Goal: Task Accomplishment & Management: Use online tool/utility

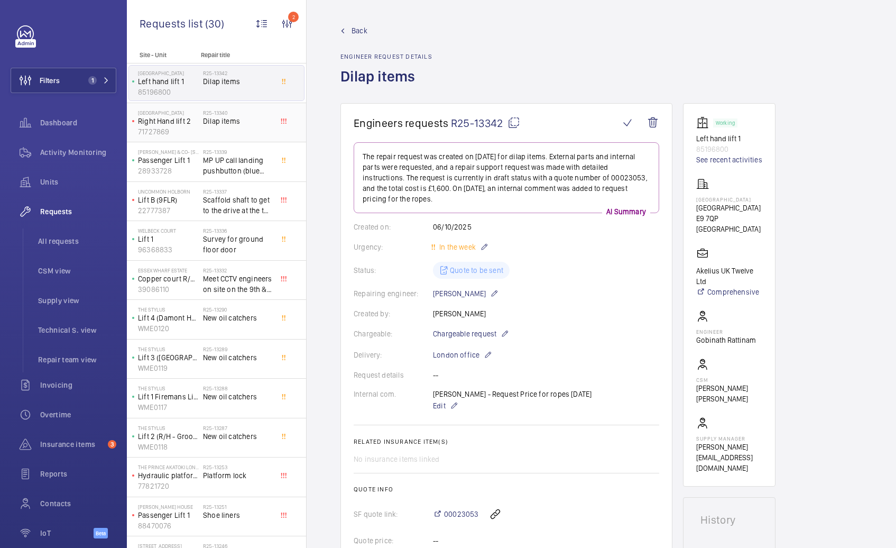
click at [208, 128] on div "R25-13340 Dilap items" at bounding box center [238, 124] width 70 height 31
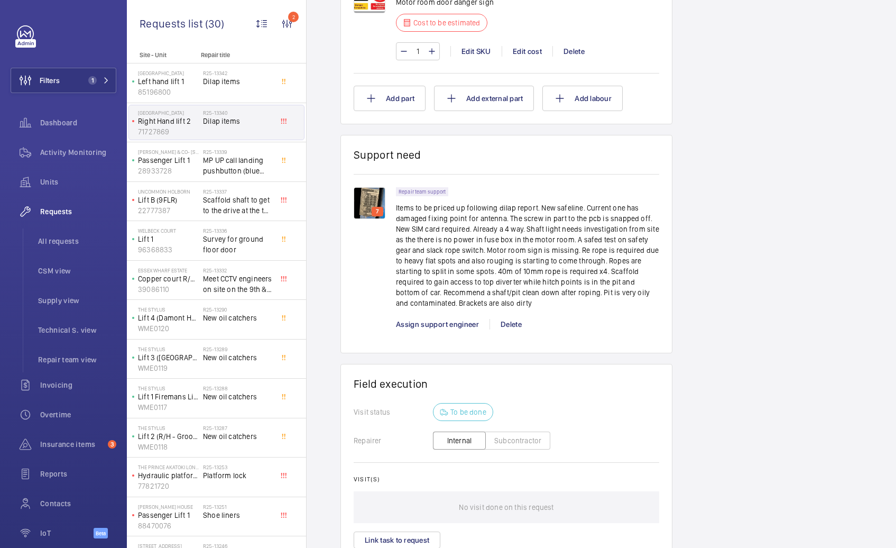
scroll to position [1058, 0]
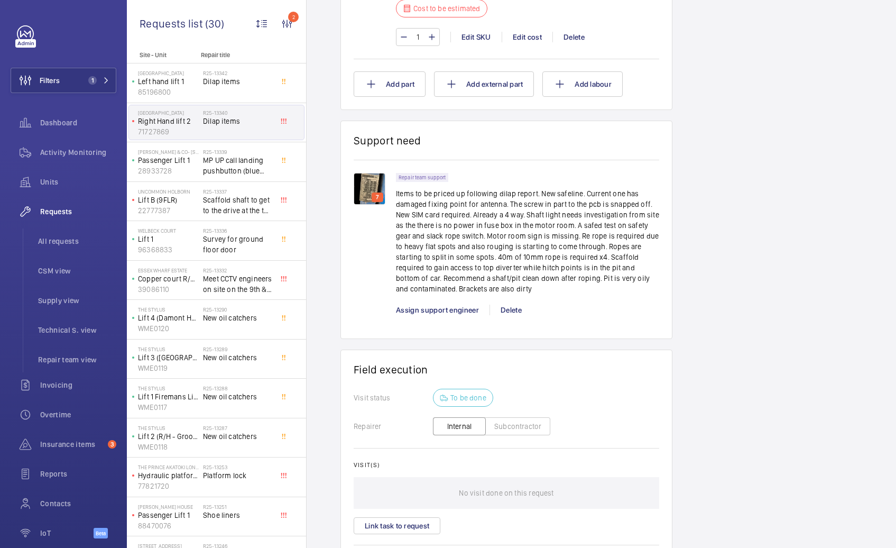
click at [372, 194] on div "7" at bounding box center [378, 197] width 12 height 10
click at [375, 196] on p "7" at bounding box center [377, 197] width 7 height 10
click at [373, 188] on img at bounding box center [370, 189] width 32 height 32
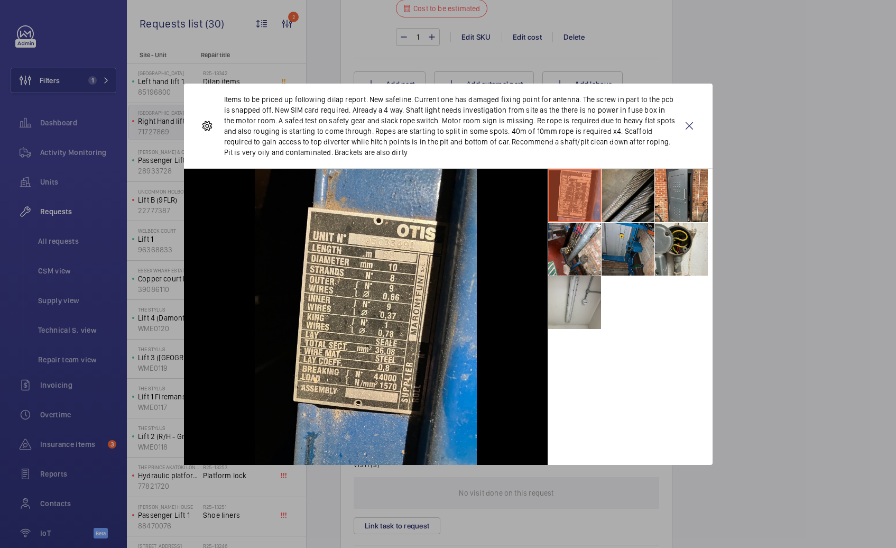
click at [635, 252] on li at bounding box center [628, 249] width 53 height 53
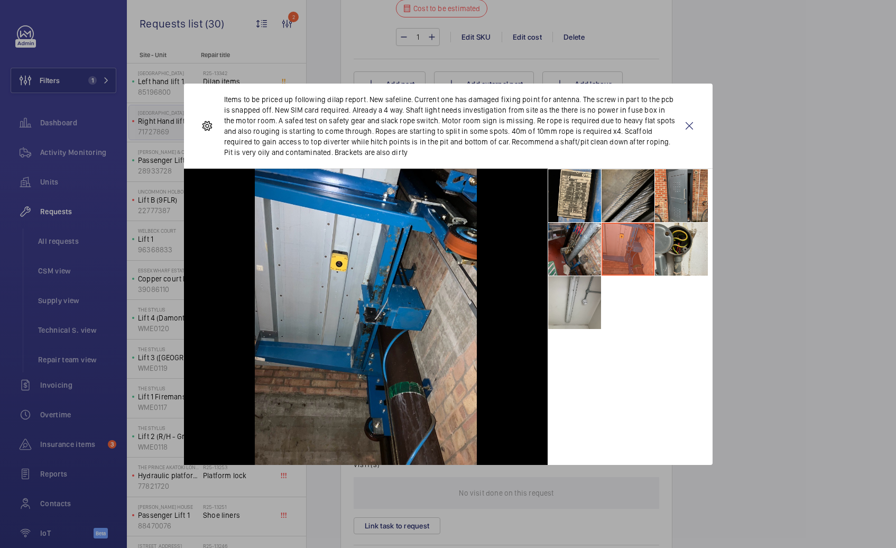
click at [585, 250] on li at bounding box center [574, 249] width 53 height 53
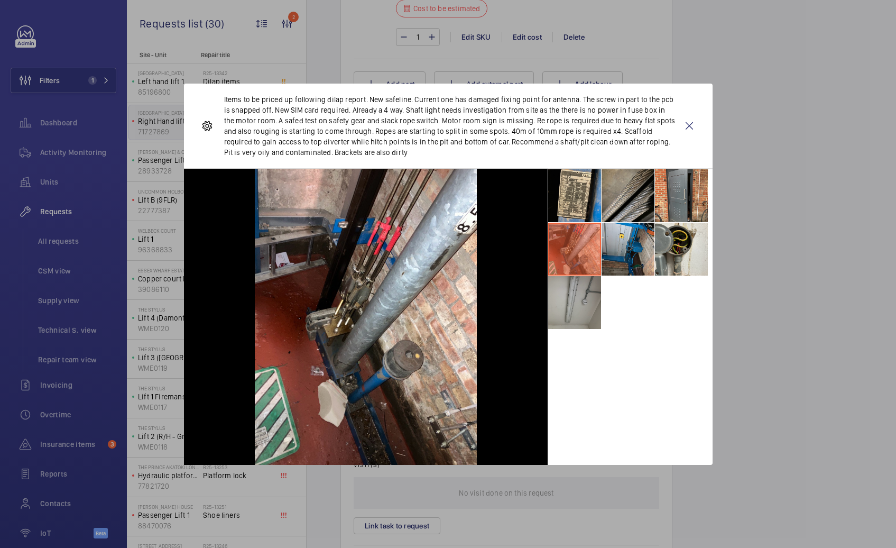
click at [568, 317] on li at bounding box center [574, 302] width 53 height 53
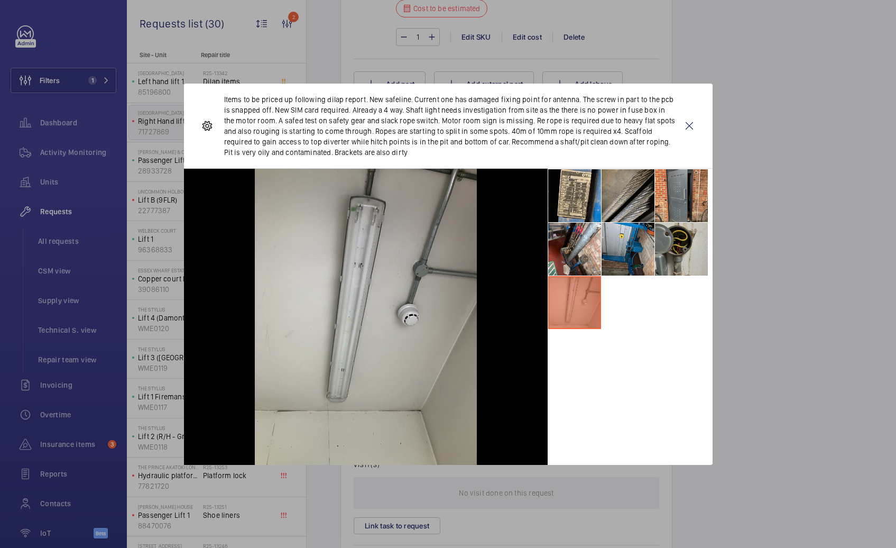
click at [691, 246] on li at bounding box center [681, 249] width 53 height 53
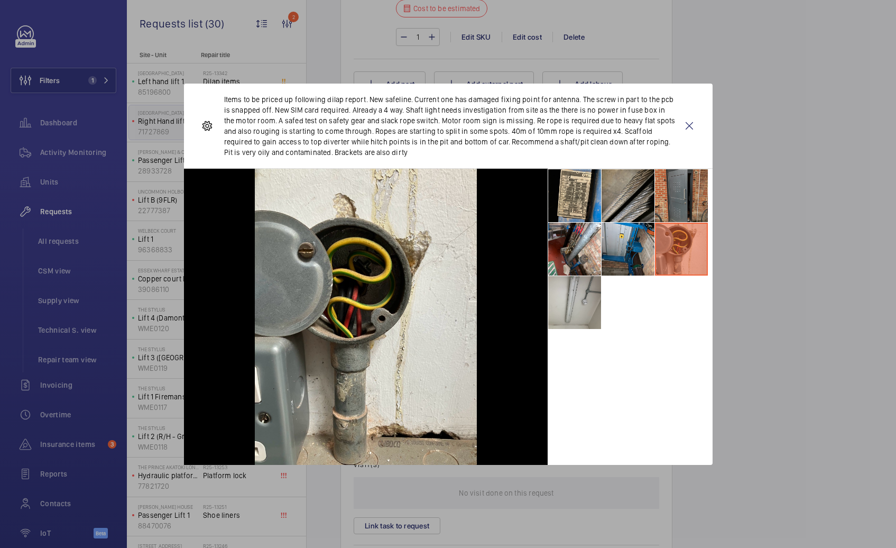
click at [682, 194] on li at bounding box center [681, 195] width 53 height 53
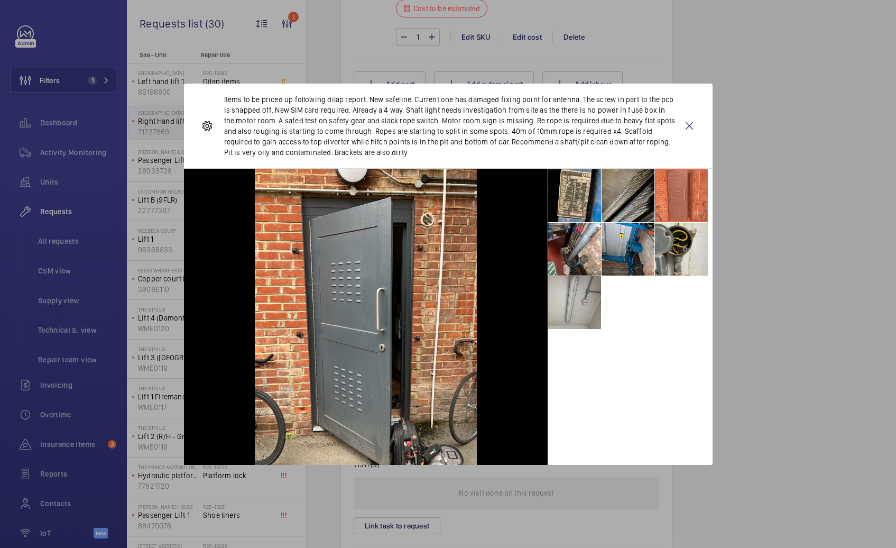
click at [224, 99] on p "Items to be priced up following dilap report. New safeline. Current one has dam…" at bounding box center [450, 125] width 453 height 63
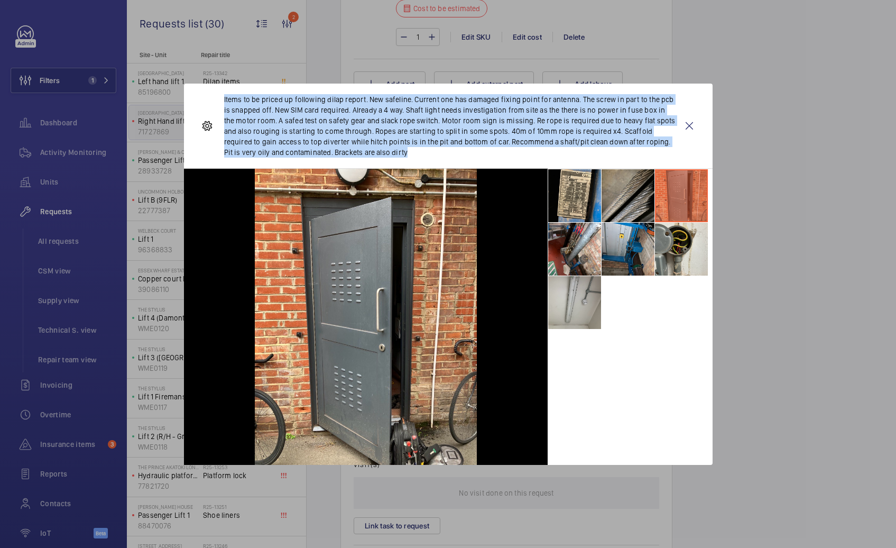
drag, startPoint x: 220, startPoint y: 99, endPoint x: 371, endPoint y: 152, distance: 159.7
click at [371, 152] on div "Items to be priced up following dilap report. New safeline. Current one has dam…" at bounding box center [439, 125] width 476 height 63
copy p "Items to be priced up following dilap report. New safeline. Current one has dam…"
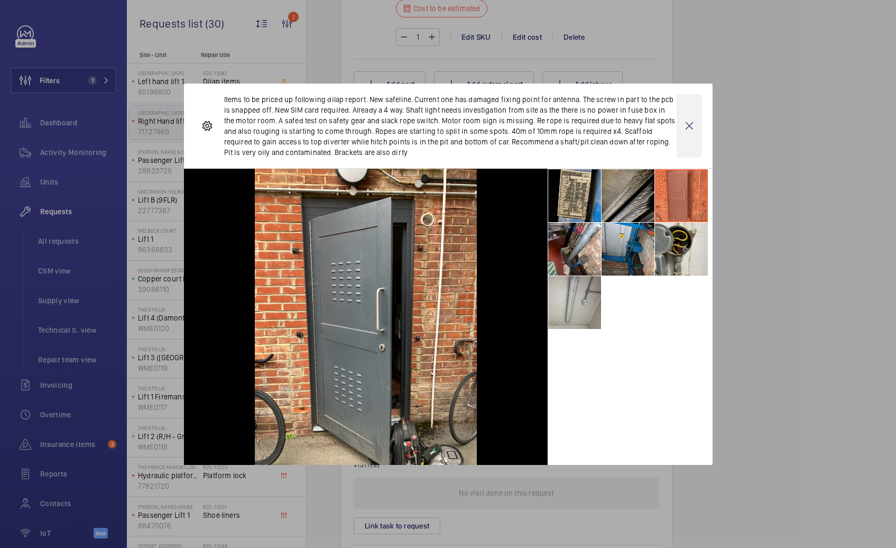
click at [689, 126] on wm-front-icon-button at bounding box center [689, 125] width 25 height 63
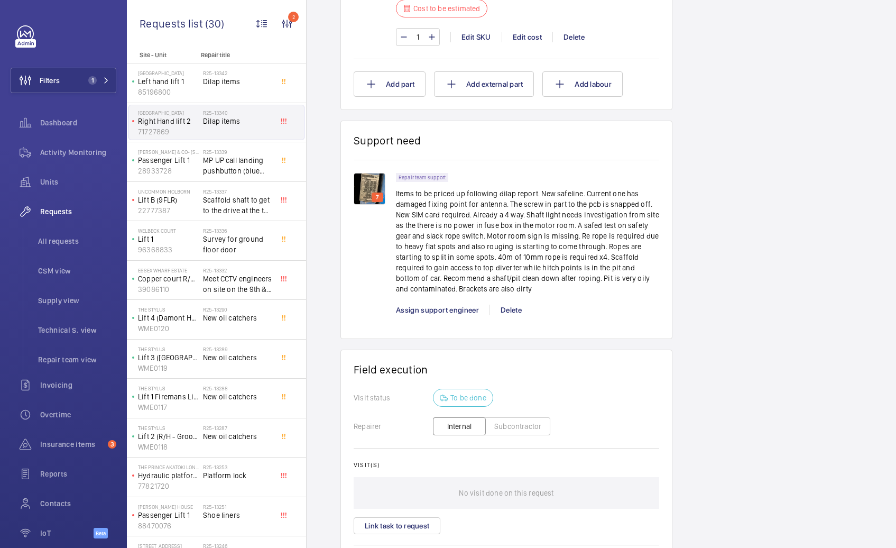
click at [373, 187] on img at bounding box center [370, 189] width 32 height 32
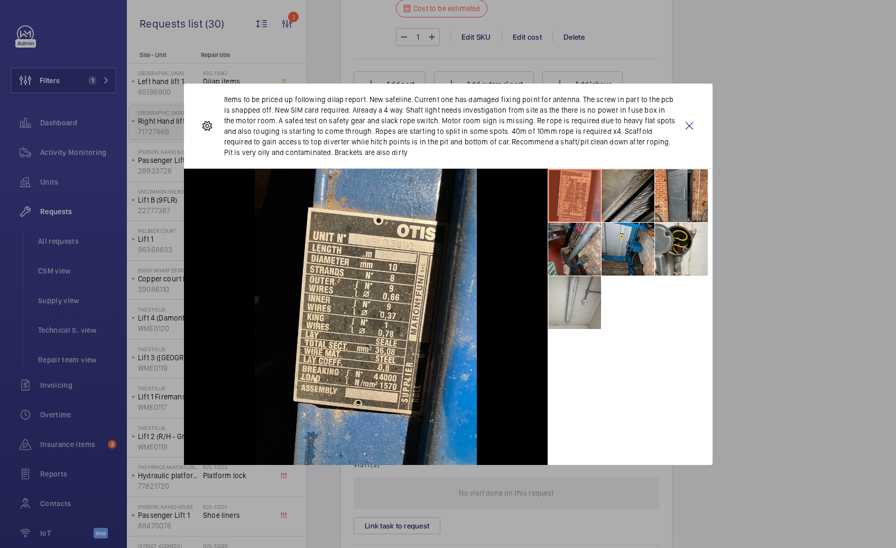
click at [570, 239] on li at bounding box center [574, 249] width 53 height 53
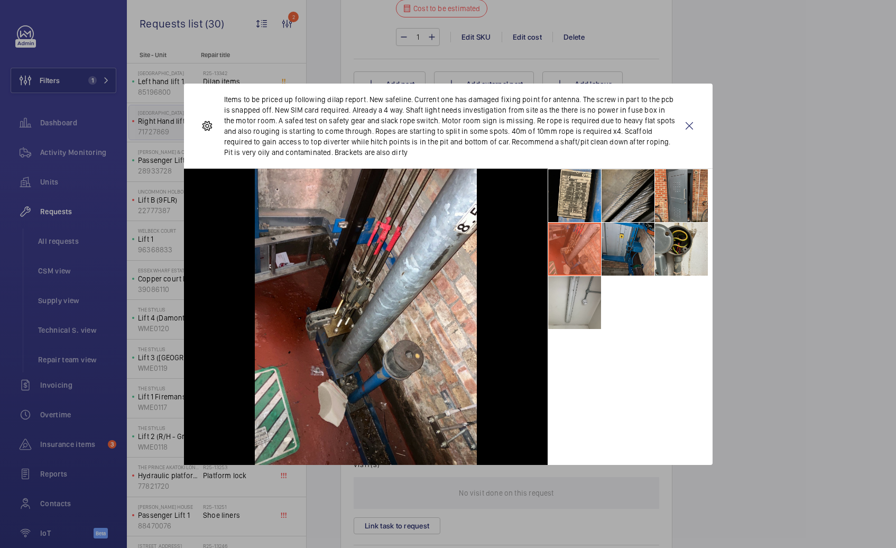
click at [636, 246] on li at bounding box center [628, 249] width 53 height 53
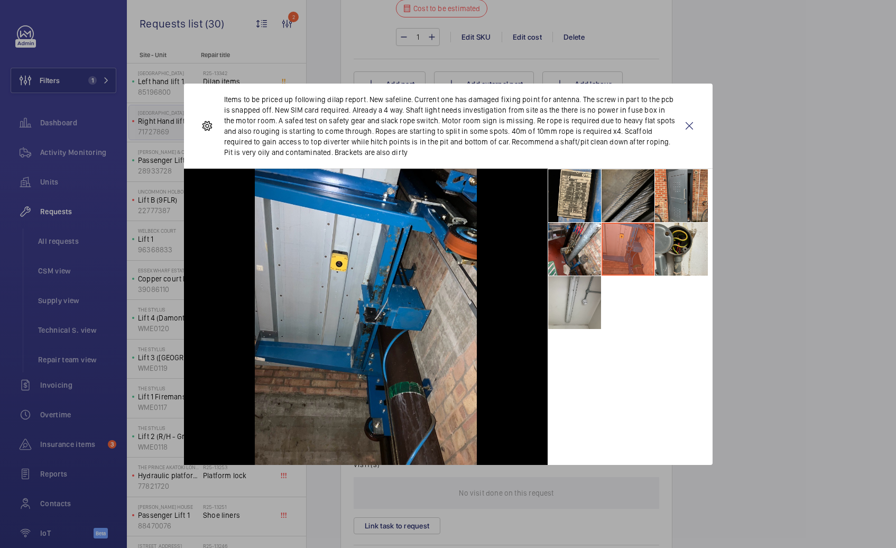
click at [637, 212] on li at bounding box center [628, 195] width 53 height 53
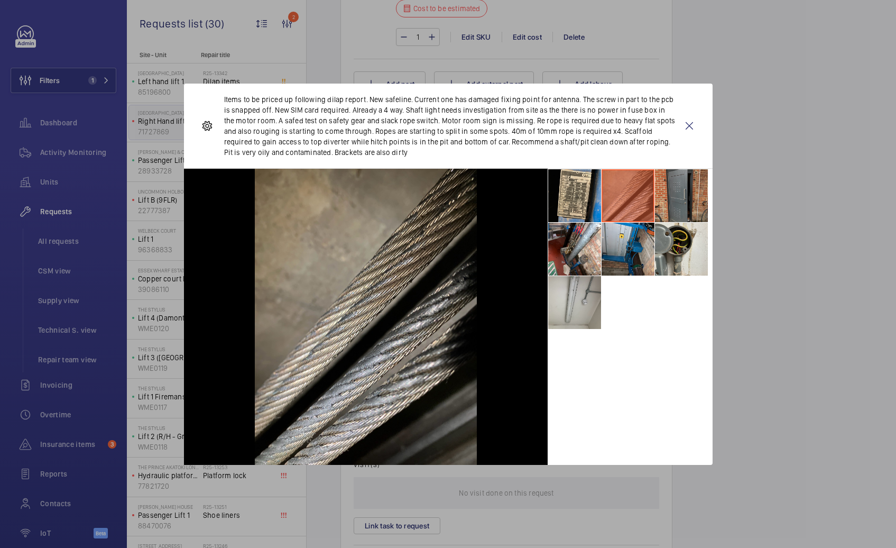
click at [673, 199] on li at bounding box center [681, 195] width 53 height 53
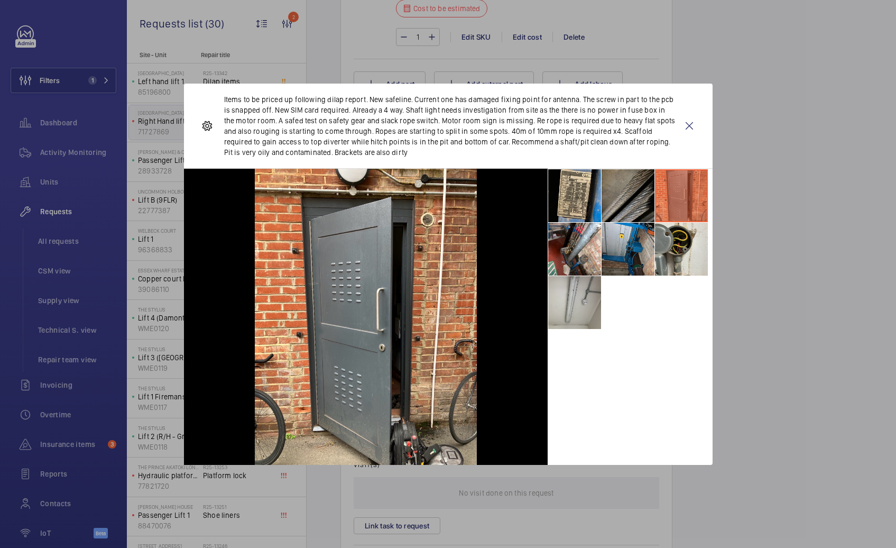
click at [624, 212] on li at bounding box center [628, 195] width 53 height 53
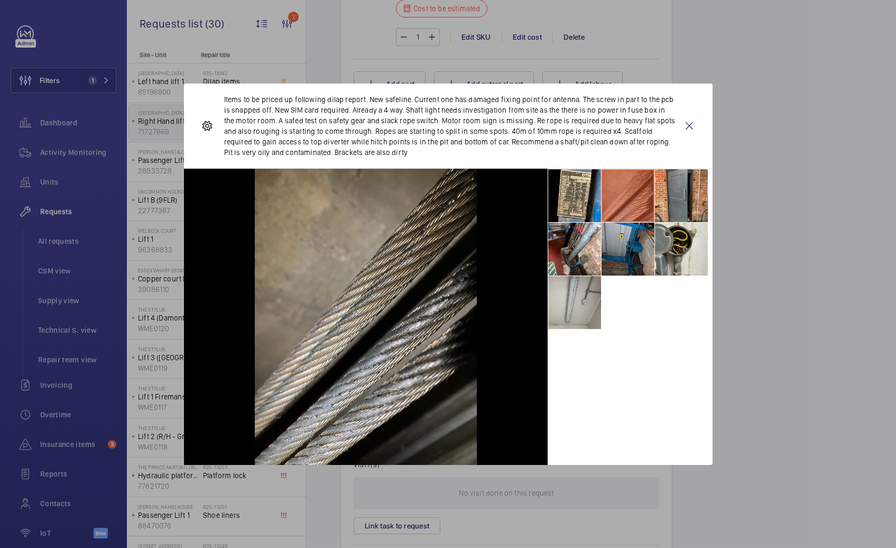
click at [621, 246] on li at bounding box center [628, 249] width 53 height 53
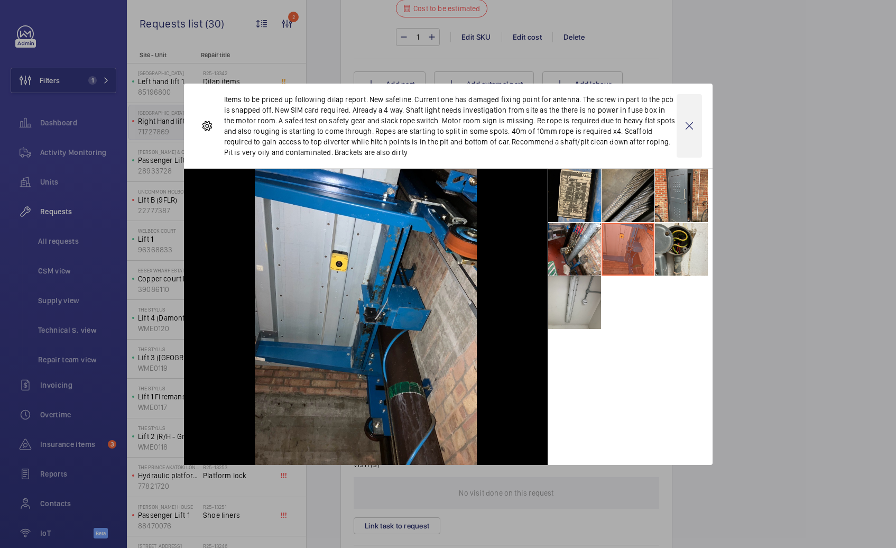
click at [688, 123] on wm-front-icon-button at bounding box center [689, 125] width 25 height 63
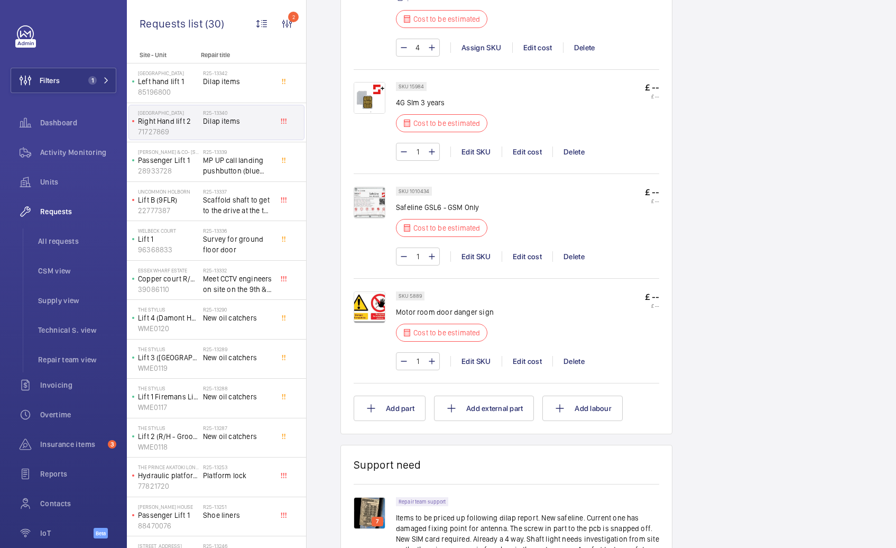
scroll to position [699, 0]
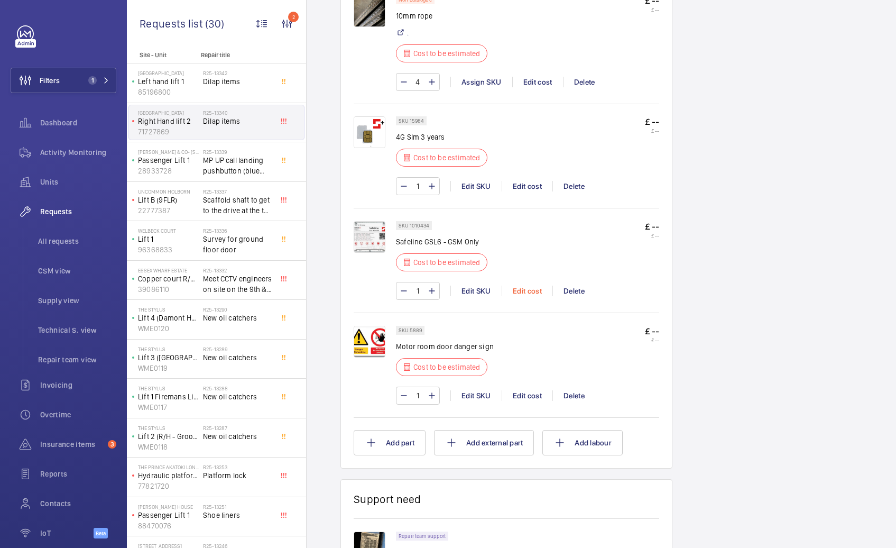
click at [530, 294] on div "Edit cost" at bounding box center [527, 291] width 51 height 11
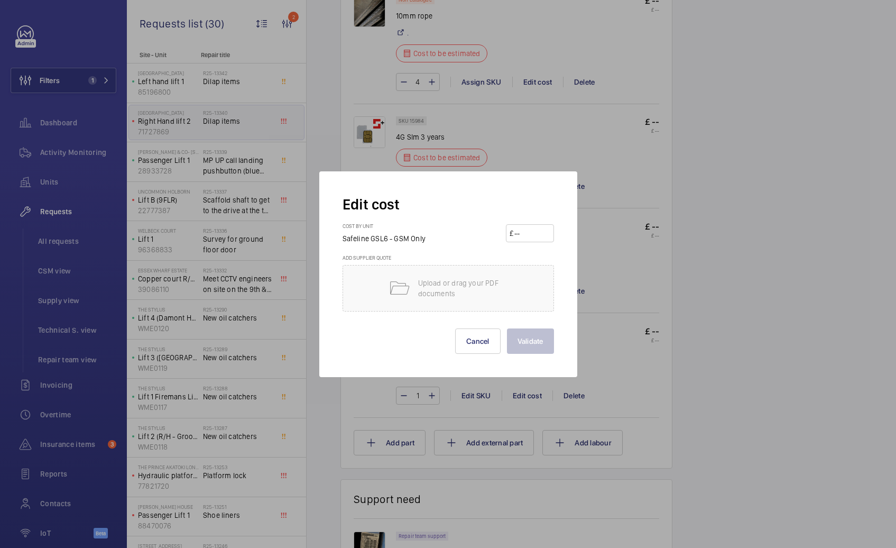
click at [550, 240] on wm-front-input-price "£" at bounding box center [530, 233] width 48 height 18
click at [544, 237] on input "number" at bounding box center [531, 233] width 37 height 17
type input "875"
click at [526, 341] on button "Validate" at bounding box center [530, 340] width 47 height 25
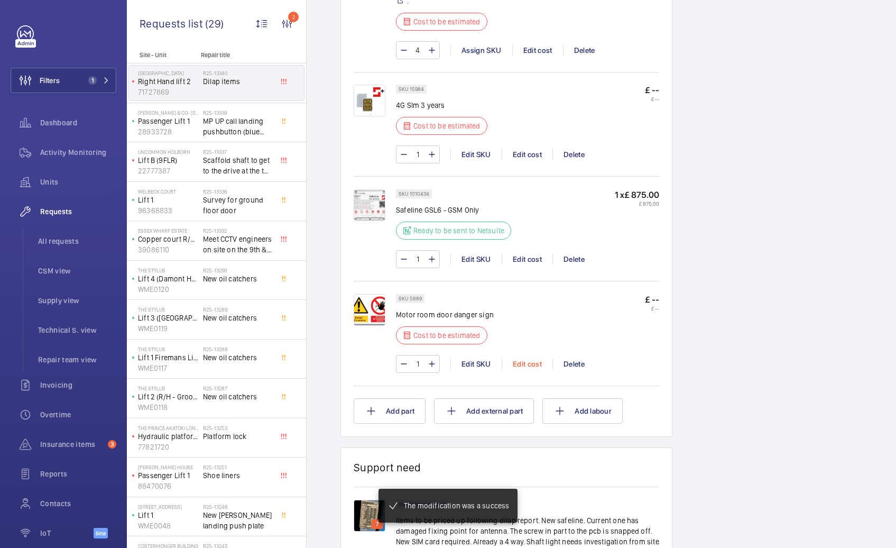
click at [539, 358] on div "Edit cost" at bounding box center [527, 363] width 51 height 11
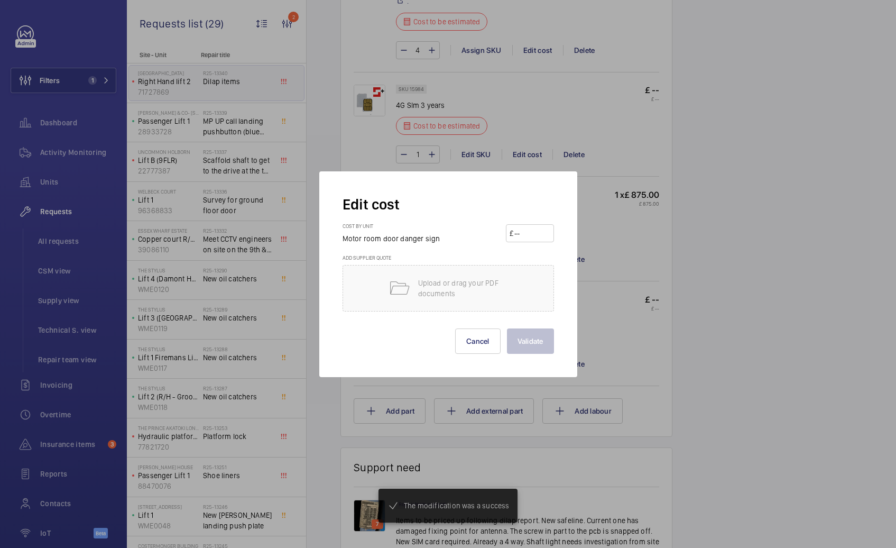
scroll to position [741, 0]
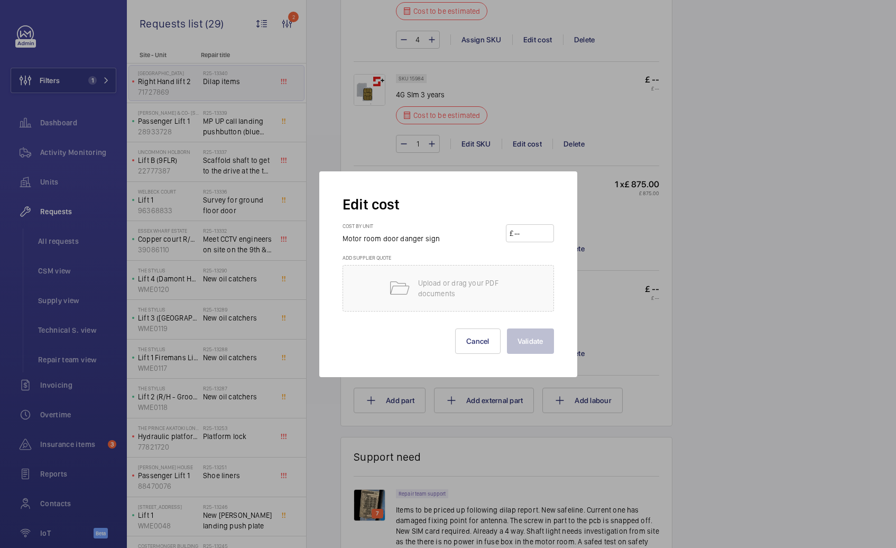
click at [537, 235] on input "number" at bounding box center [531, 233] width 37 height 17
type input "35"
click at [526, 339] on button "Validate" at bounding box center [530, 340] width 47 height 25
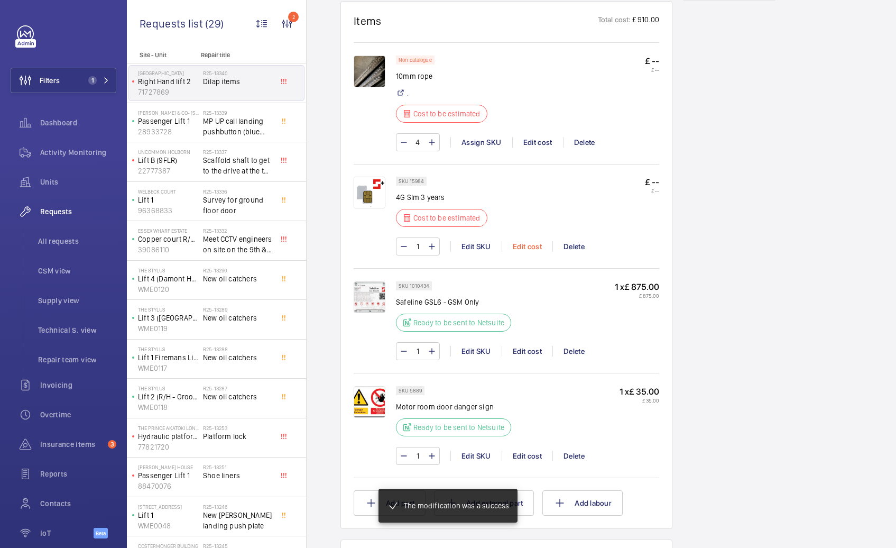
scroll to position [639, 0]
click at [521, 241] on div "Edit cost" at bounding box center [527, 246] width 51 height 11
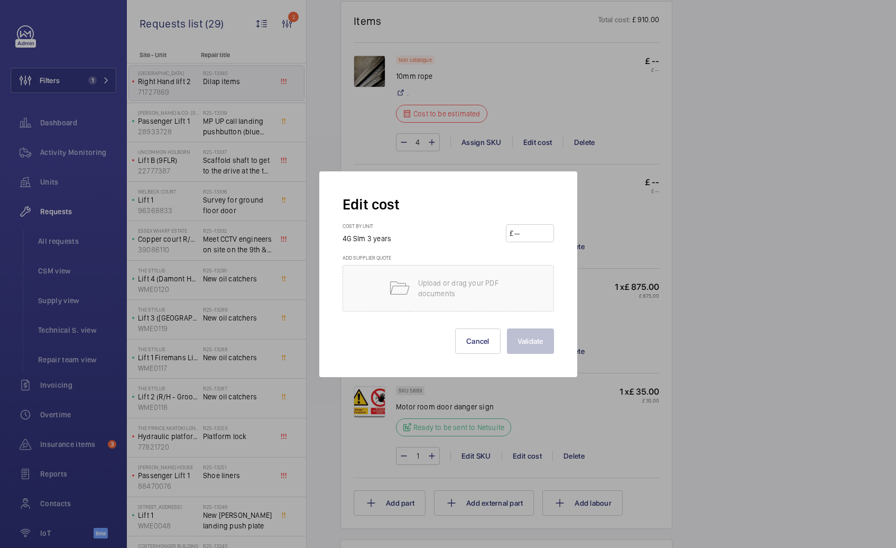
click at [519, 229] on input "number" at bounding box center [531, 233] width 37 height 17
click at [539, 229] on input "360" at bounding box center [531, 233] width 37 height 17
type input "300"
click at [523, 334] on button "Validate" at bounding box center [530, 340] width 47 height 25
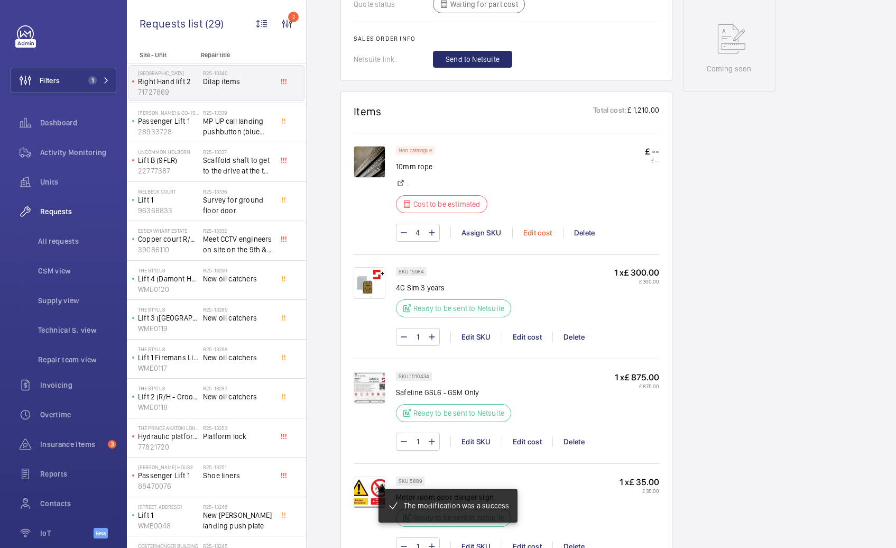
click at [553, 233] on div "Edit cost" at bounding box center [537, 232] width 51 height 11
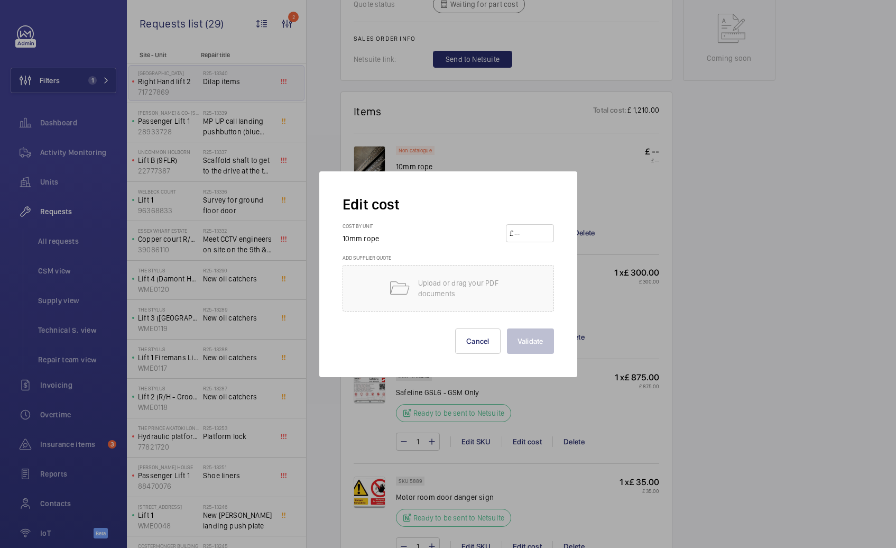
click at [546, 236] on input "number" at bounding box center [531, 233] width 37 height 17
type input "1250"
click at [546, 343] on button "Validate" at bounding box center [530, 340] width 47 height 25
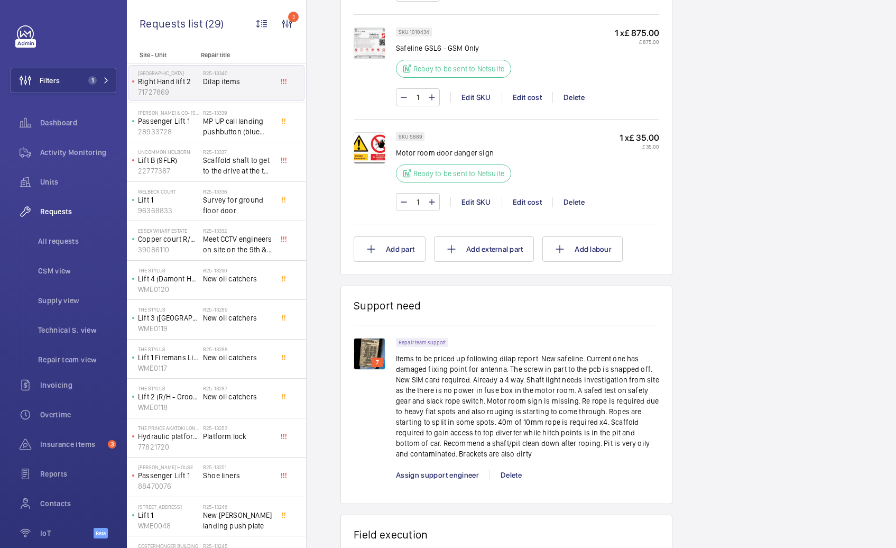
scroll to position [480, 0]
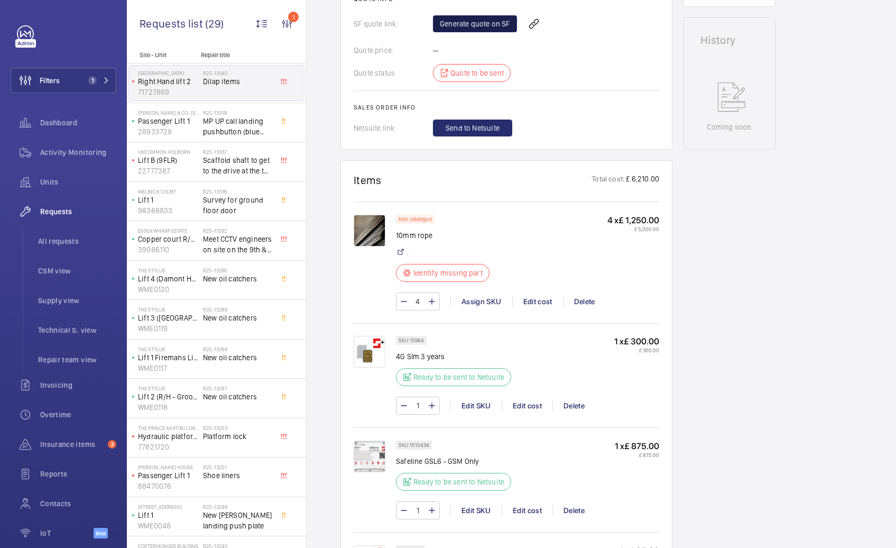
click at [489, 15] on link "Generate quote on SF" at bounding box center [475, 23] width 84 height 17
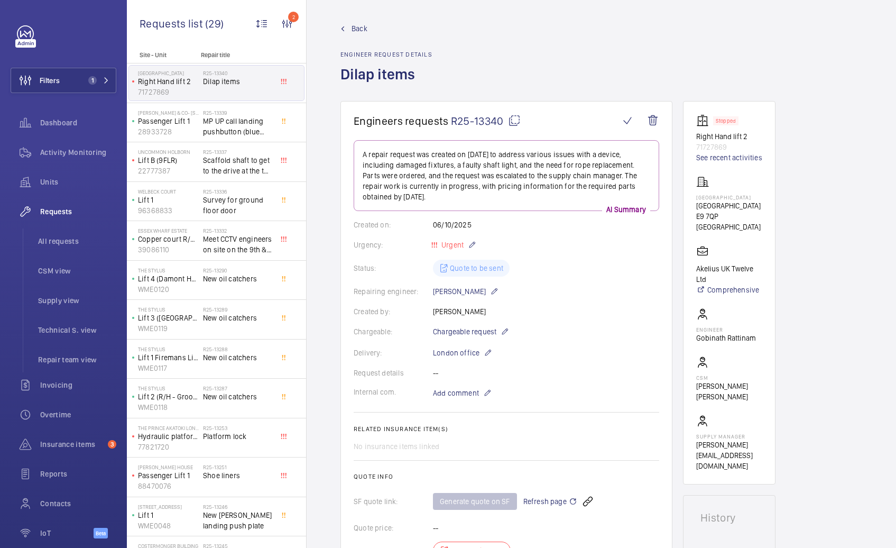
scroll to position [0, 0]
click at [512, 127] on mat-icon at bounding box center [514, 122] width 13 height 13
type textarea "R25-13340"
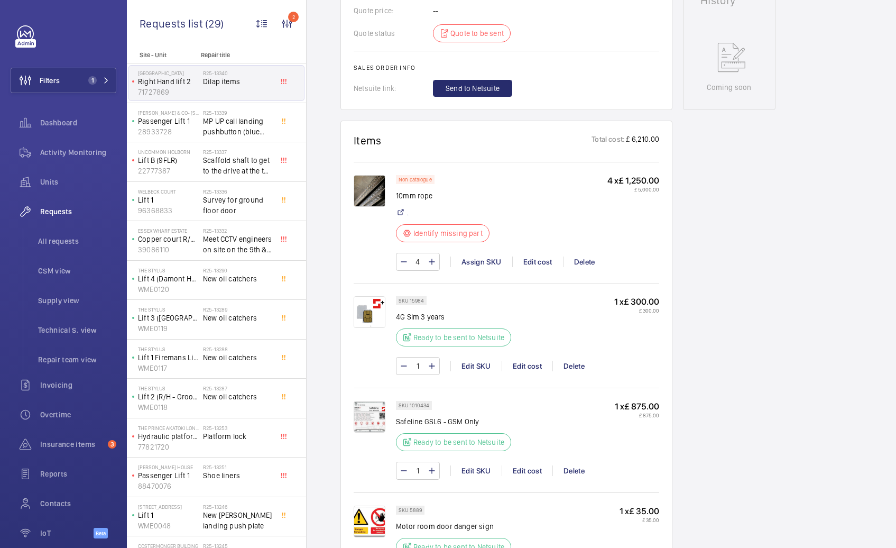
scroll to position [595, 0]
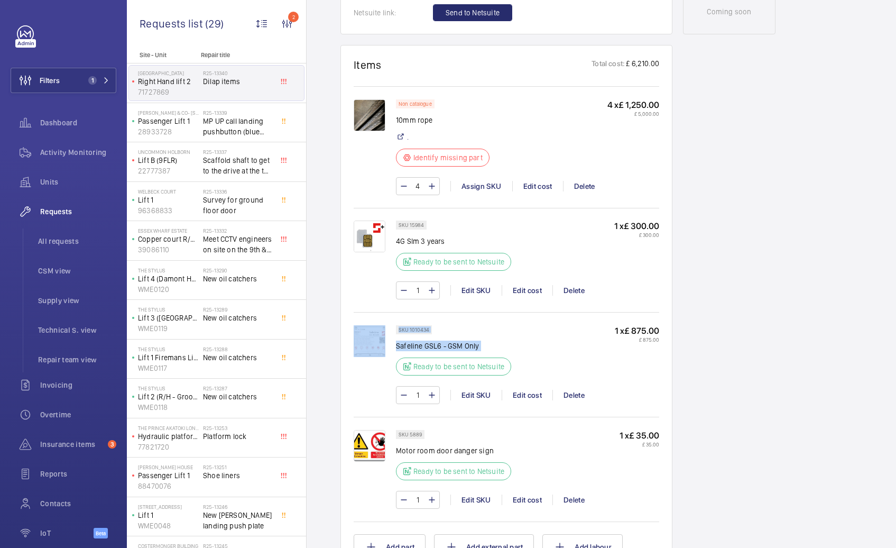
drag, startPoint x: 397, startPoint y: 344, endPoint x: 516, endPoint y: 352, distance: 119.2
click at [516, 352] on div "SKU 1010434 Safeline GSL6 - GSM Only Ready to be sent to Netsuite 1 x £ 875.00 …" at bounding box center [507, 369] width 306 height 89
click at [468, 347] on p "Safeline GSL6 - GSM Only" at bounding box center [453, 346] width 115 height 11
drag, startPoint x: 479, startPoint y: 347, endPoint x: 397, endPoint y: 346, distance: 82.5
click at [397, 346] on p "Safeline GSL6 - GSM Only" at bounding box center [453, 346] width 115 height 11
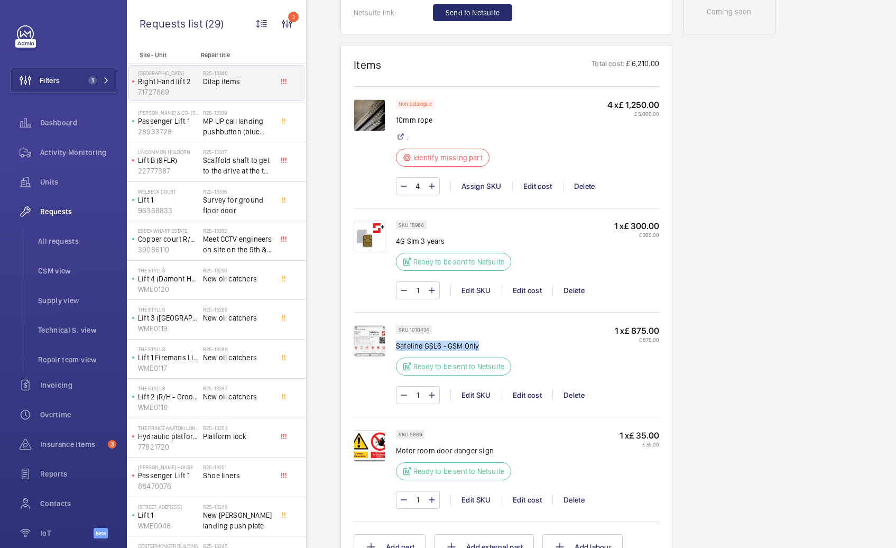
copy p "Safeline GSL6 - GSM Only"
click at [221, 127] on span "MP UP call landing pushbutton (blue light) 2APNNRE1SA2" at bounding box center [238, 126] width 70 height 21
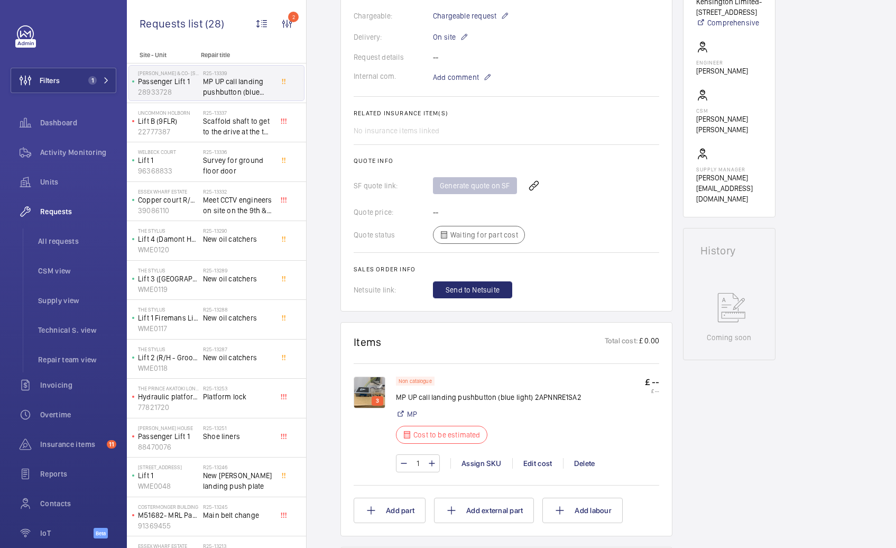
scroll to position [438, 0]
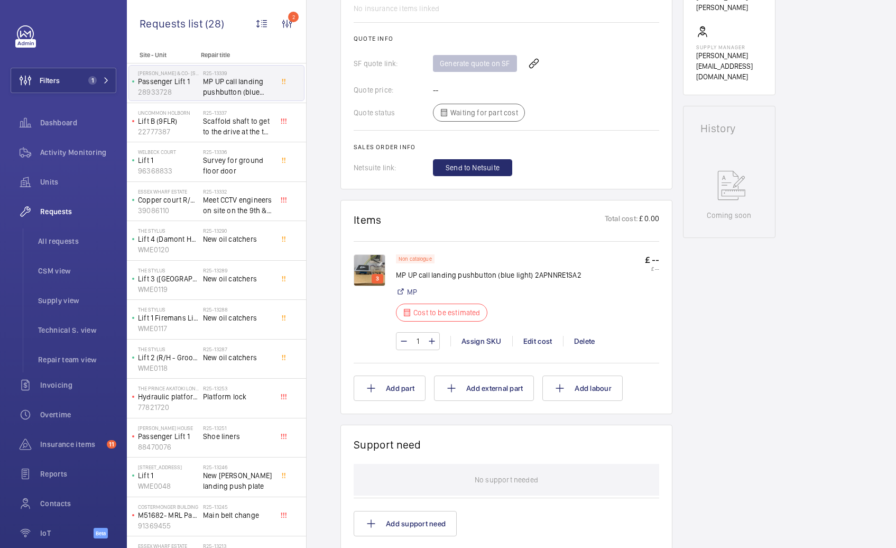
click at [378, 268] on img at bounding box center [370, 270] width 32 height 32
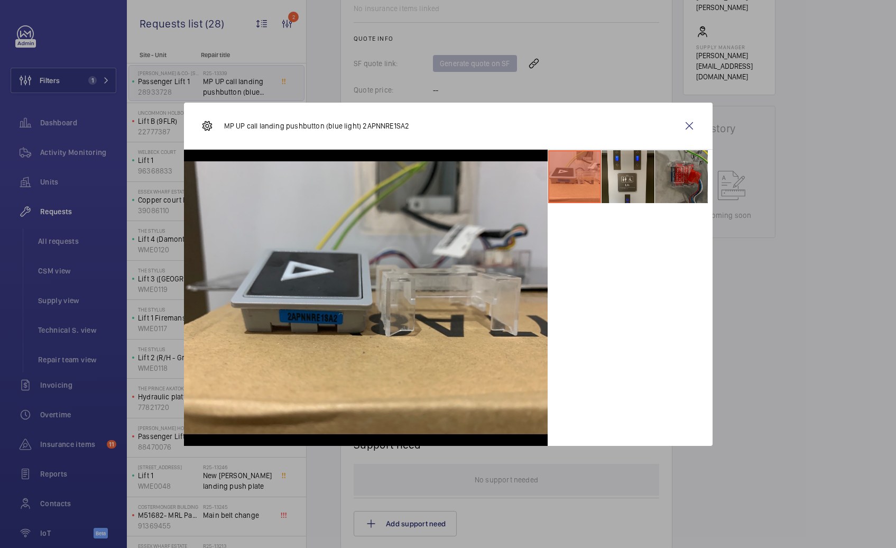
click at [687, 181] on li at bounding box center [681, 176] width 53 height 53
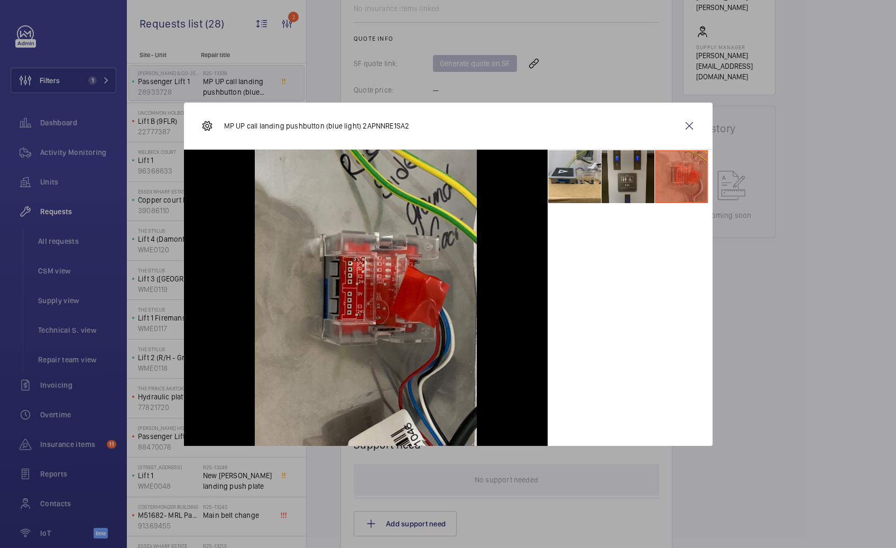
click at [619, 187] on li at bounding box center [628, 176] width 53 height 53
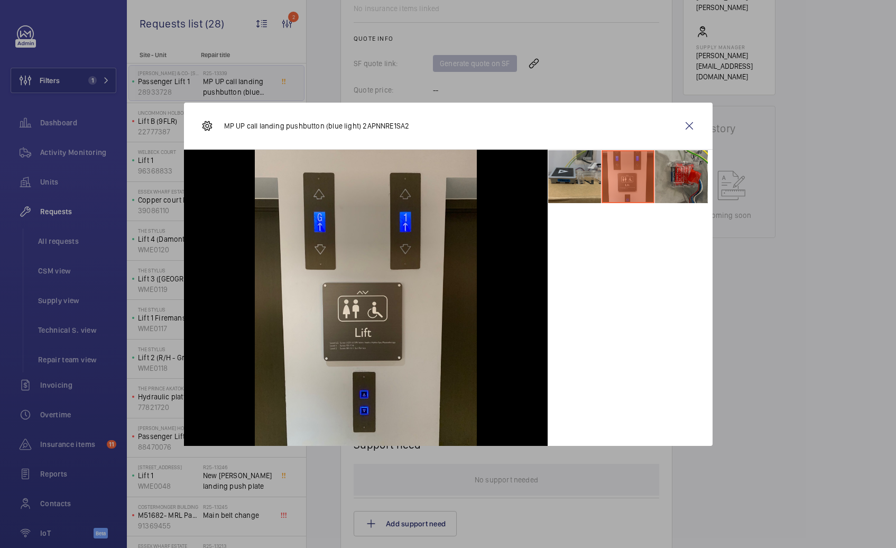
click at [566, 190] on li at bounding box center [574, 176] width 53 height 53
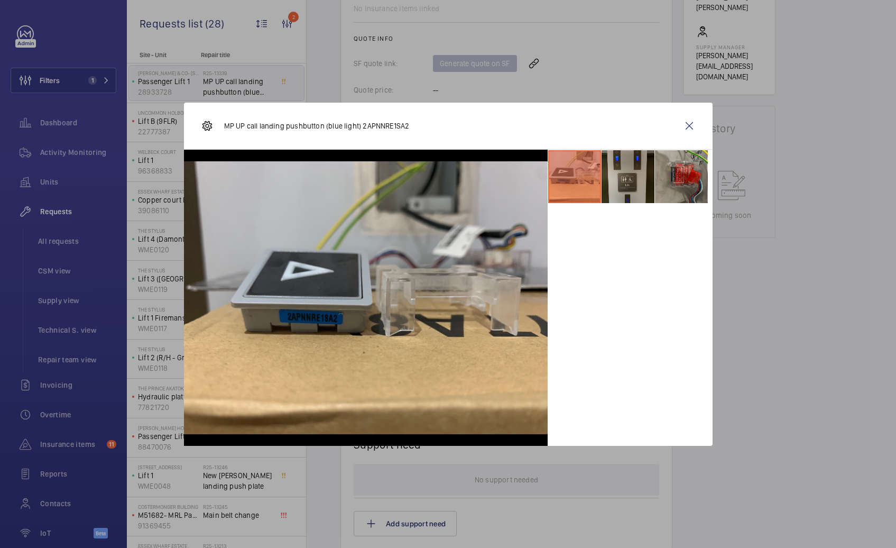
click at [636, 162] on li at bounding box center [628, 176] width 53 height 53
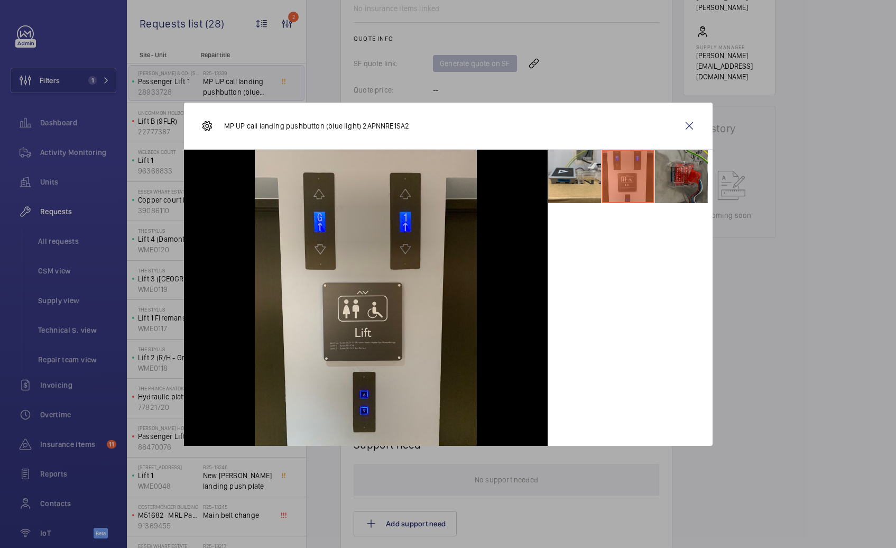
click at [661, 172] on li at bounding box center [681, 176] width 53 height 53
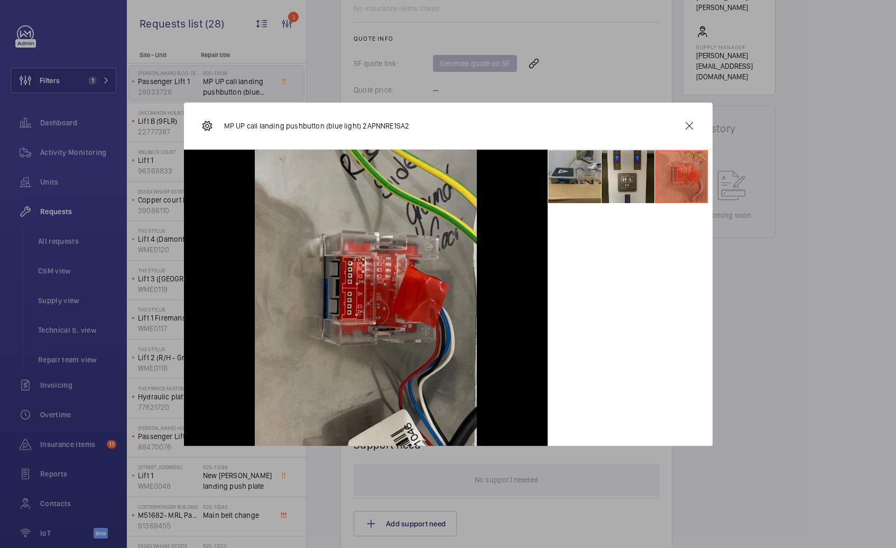
click at [555, 182] on li at bounding box center [574, 176] width 53 height 53
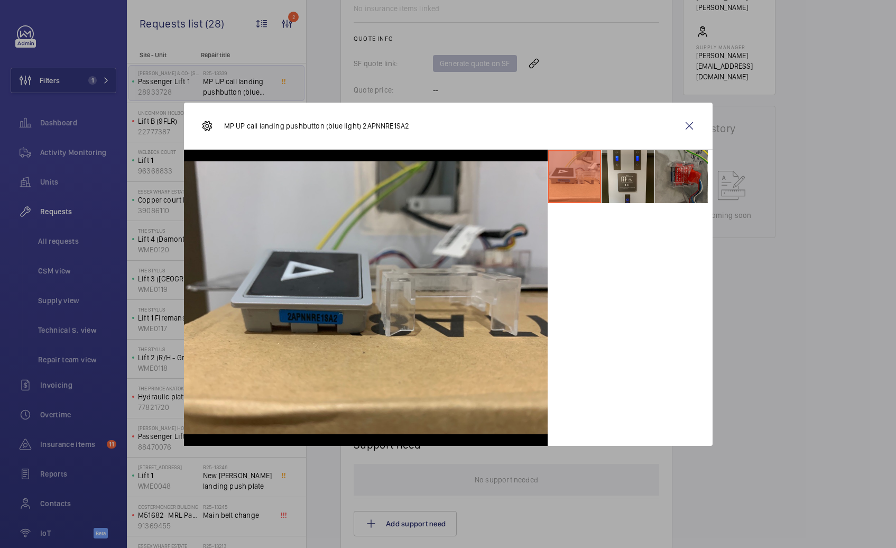
click at [690, 185] on li at bounding box center [681, 176] width 53 height 53
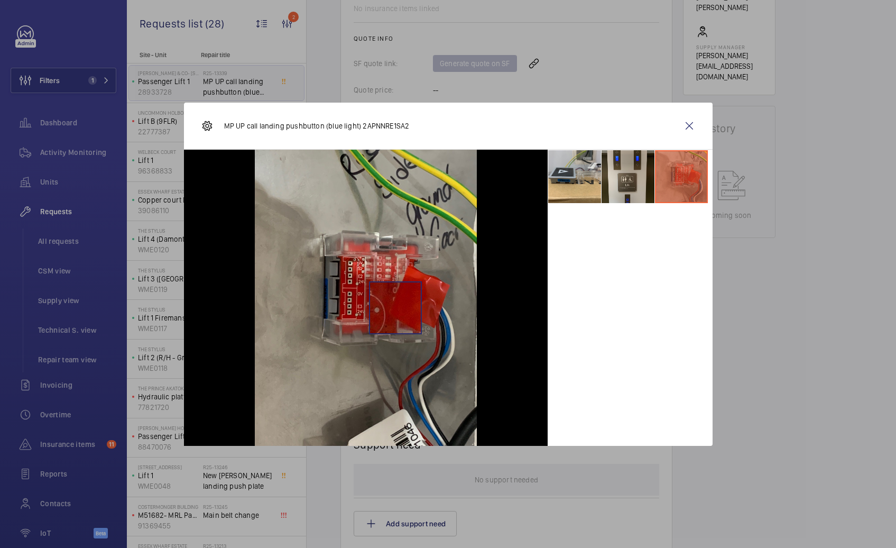
click at [395, 307] on img at bounding box center [366, 298] width 222 height 296
click at [692, 132] on wm-front-icon-button at bounding box center [689, 125] width 25 height 25
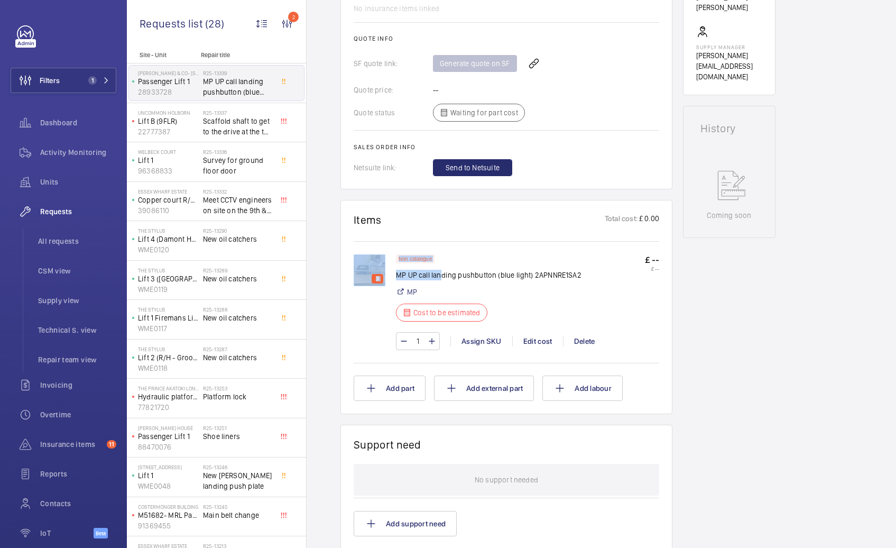
drag, startPoint x: 394, startPoint y: 276, endPoint x: 443, endPoint y: 276, distance: 48.1
click at [443, 276] on div "3 Non catalogue MP UP call landing pushbutton (blue light) 2APNNRE1SA2 MP Cost …" at bounding box center [507, 307] width 306 height 106
click at [443, 276] on p "MP UP call landing pushbutton (blue light) 2APNNRE1SA2" at bounding box center [489, 275] width 186 height 11
click at [546, 274] on p "MP UP call landing pushbutton (blue light) 2APNNRE1SA2" at bounding box center [489, 275] width 186 height 11
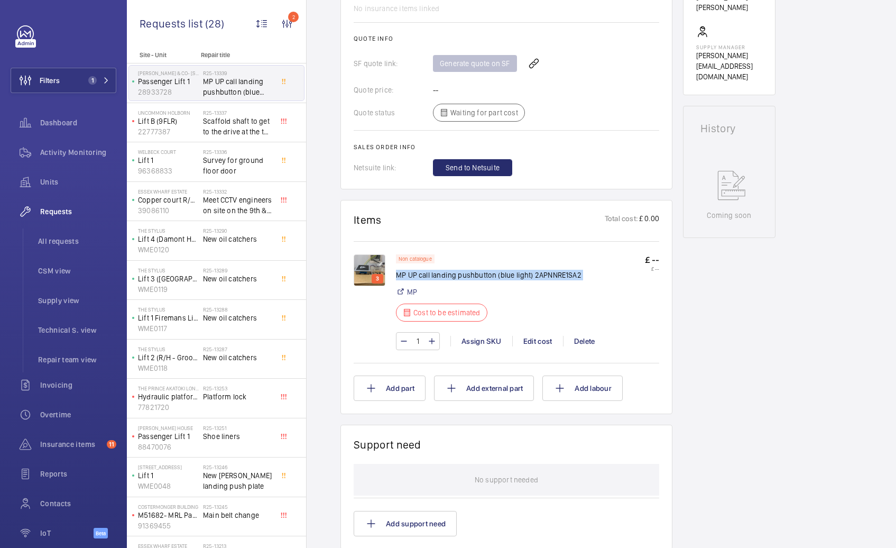
click at [546, 274] on p "MP UP call landing pushbutton (blue light) 2APNNRE1SA2" at bounding box center [489, 275] width 186 height 11
click at [580, 280] on div "Non catalogue MP UP call landing pushbutton (blue light) 2APNNRE1SA2 MP Cost to…" at bounding box center [527, 290] width 263 height 73
drag, startPoint x: 583, startPoint y: 272, endPoint x: 536, endPoint y: 280, distance: 47.6
click at [536, 280] on div "Non catalogue MP UP call landing pushbutton (blue light) 2APNNRE1SA2 MP Cost to…" at bounding box center [527, 290] width 263 height 73
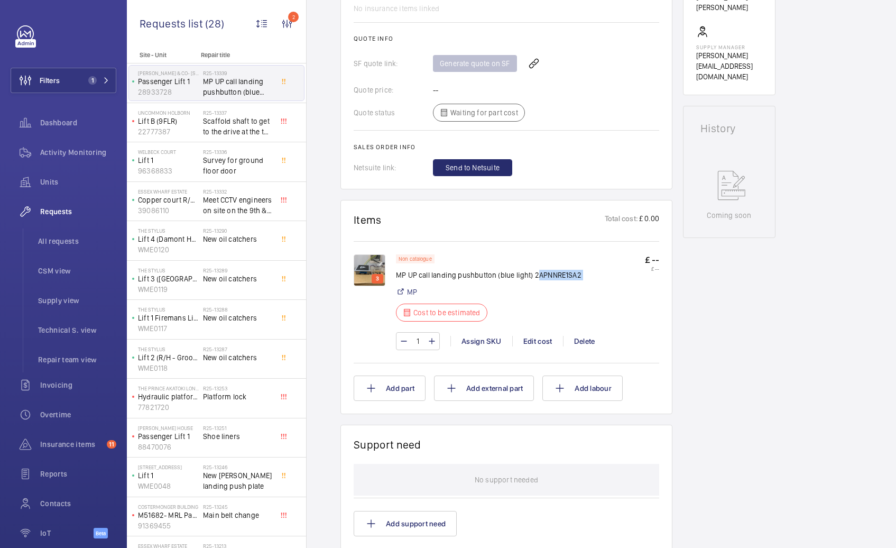
click at [537, 276] on p "MP UP call landing pushbutton (blue light) 2APNNRE1SA2" at bounding box center [489, 275] width 186 height 11
drag, startPoint x: 534, startPoint y: 275, endPoint x: 583, endPoint y: 277, distance: 48.7
click at [583, 277] on div "Non catalogue MP UP call landing pushbutton (blue light) 2APNNRE1SA2 MP Cost to…" at bounding box center [527, 290] width 263 height 73
copy p "2APNNRE1SA2"
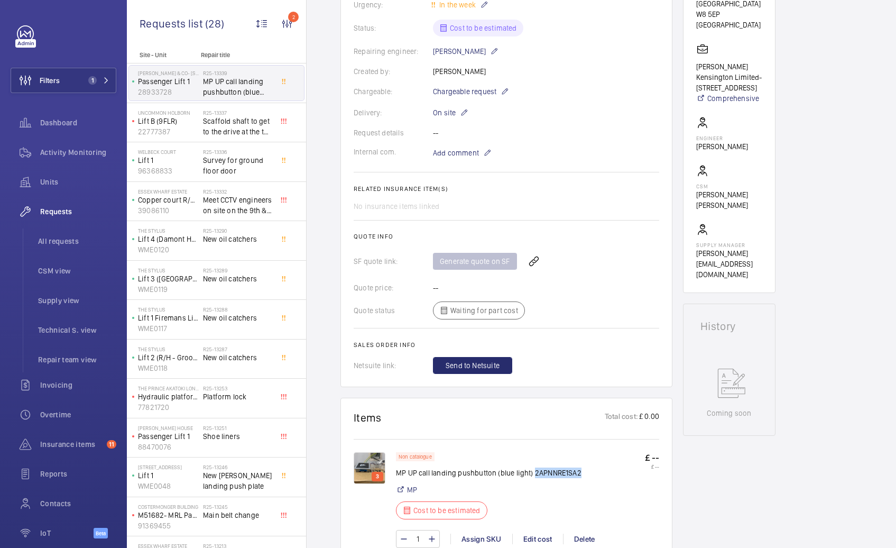
scroll to position [237, 0]
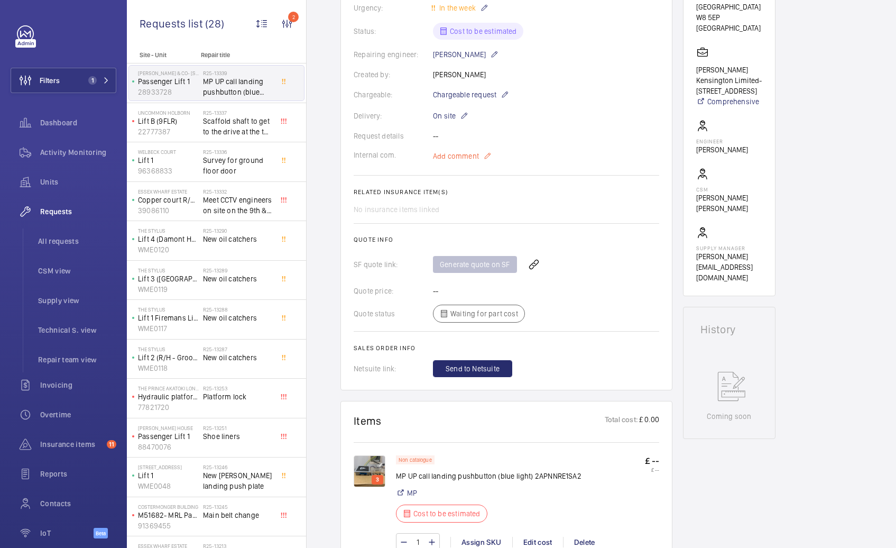
click at [464, 157] on span "Add comment" at bounding box center [456, 156] width 46 height 11
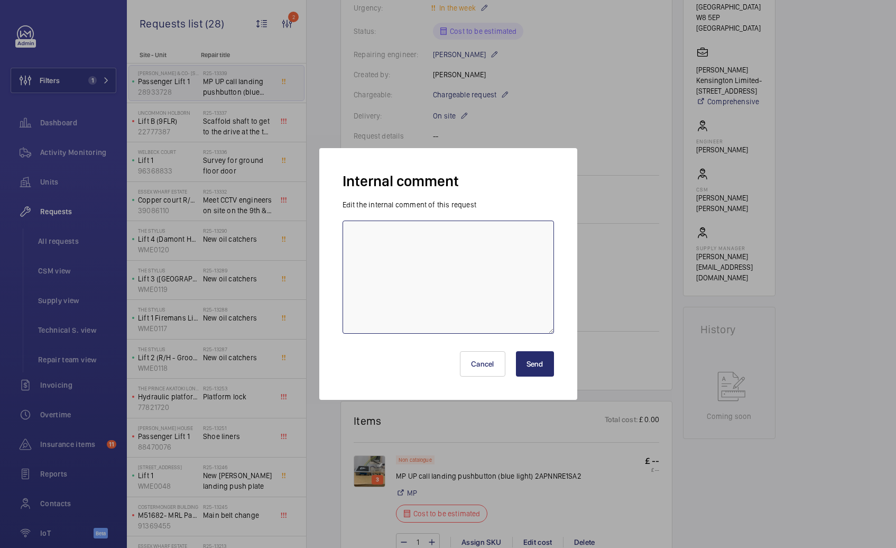
click at [446, 247] on textarea at bounding box center [449, 276] width 212 height 113
paste textarea "https://shop.shorts-lifts.co.uk/mp052-1160-macpuarsa-impulse-pushbutton-plug-in…"
click at [355, 236] on textarea "https://shop.shorts-lifts.co.uk/mp052-1160-macpuarsa-impulse-pushbutton-plug-in…" at bounding box center [449, 276] width 212 height 113
type textarea "Ricardo - https://shop.shorts-lifts.co.uk/mp052-1160-macpuarsa-impulse-pushbutt…"
click at [537, 358] on button "Send" at bounding box center [535, 363] width 38 height 25
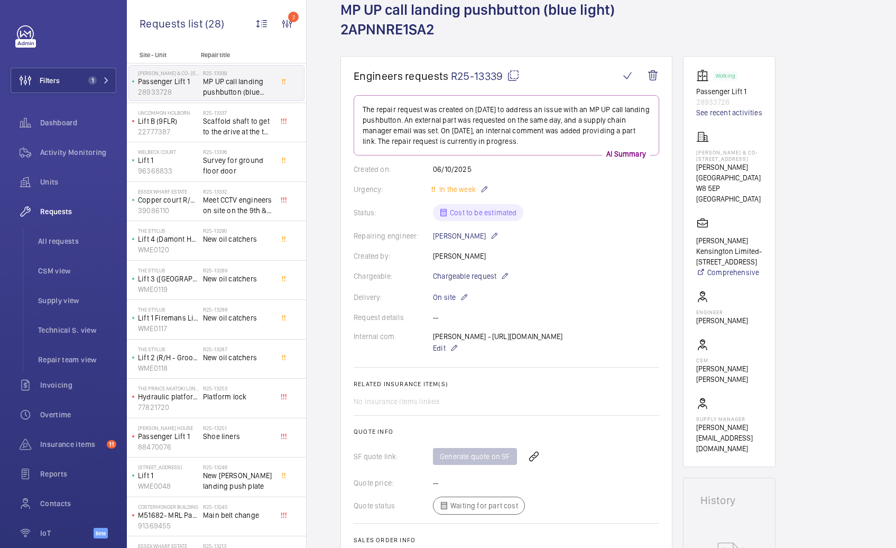
scroll to position [63, 0]
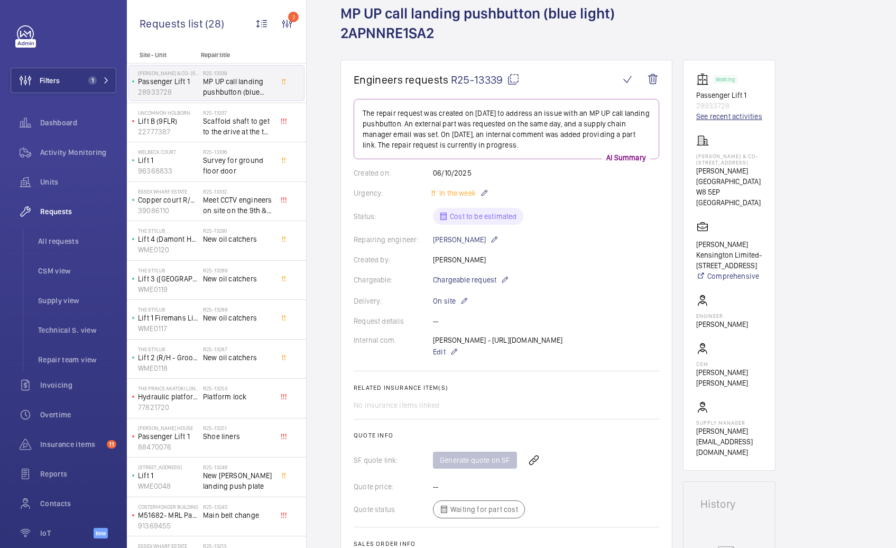
click at [733, 117] on link "See recent activities" at bounding box center [729, 116] width 66 height 11
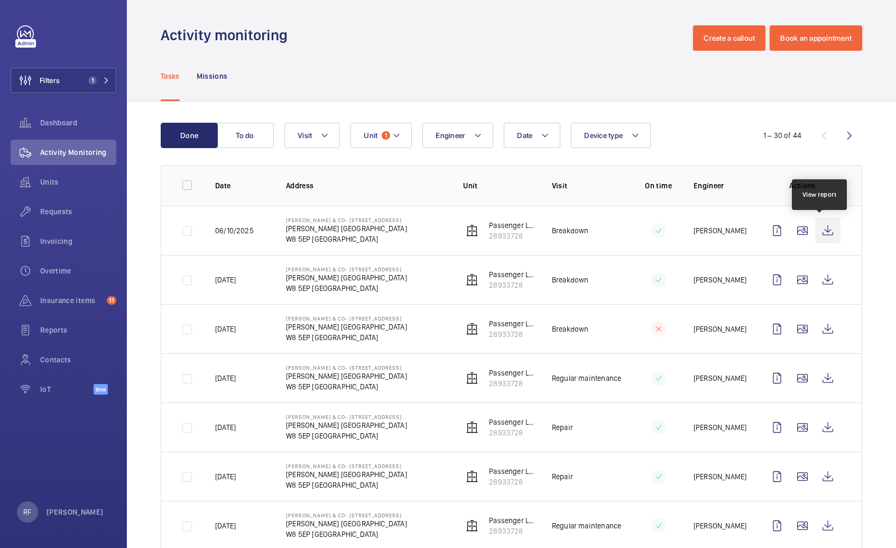
click at [819, 231] on wm-front-icon-button at bounding box center [827, 230] width 25 height 25
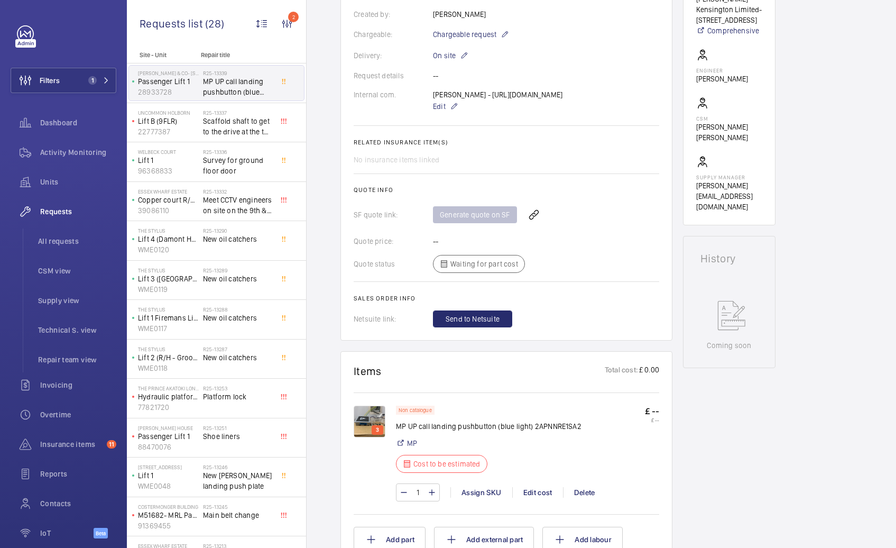
scroll to position [317, 0]
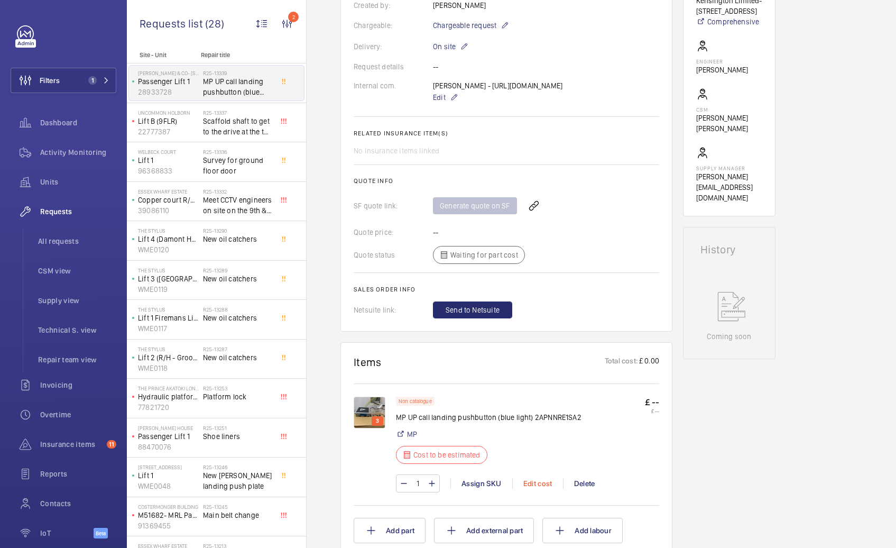
click at [531, 489] on div "Edit cost" at bounding box center [537, 483] width 51 height 11
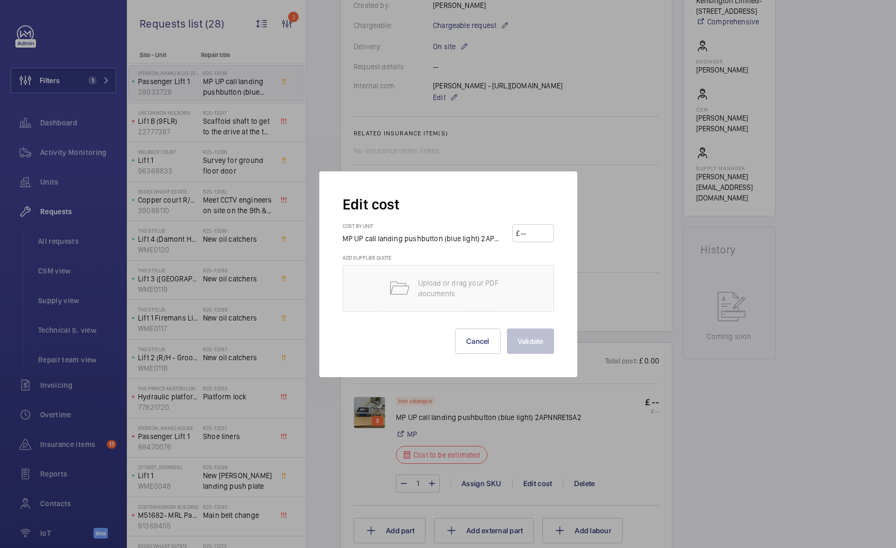
click at [526, 234] on input "number" at bounding box center [535, 233] width 31 height 17
type input "28"
click at [550, 338] on button "Validate" at bounding box center [530, 340] width 47 height 25
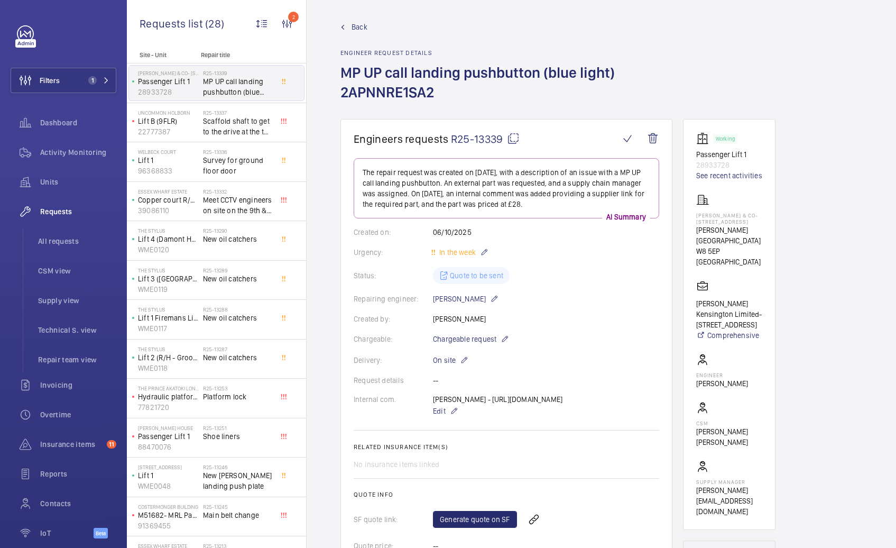
scroll to position [10, 0]
